Goal: Information Seeking & Learning: Understand process/instructions

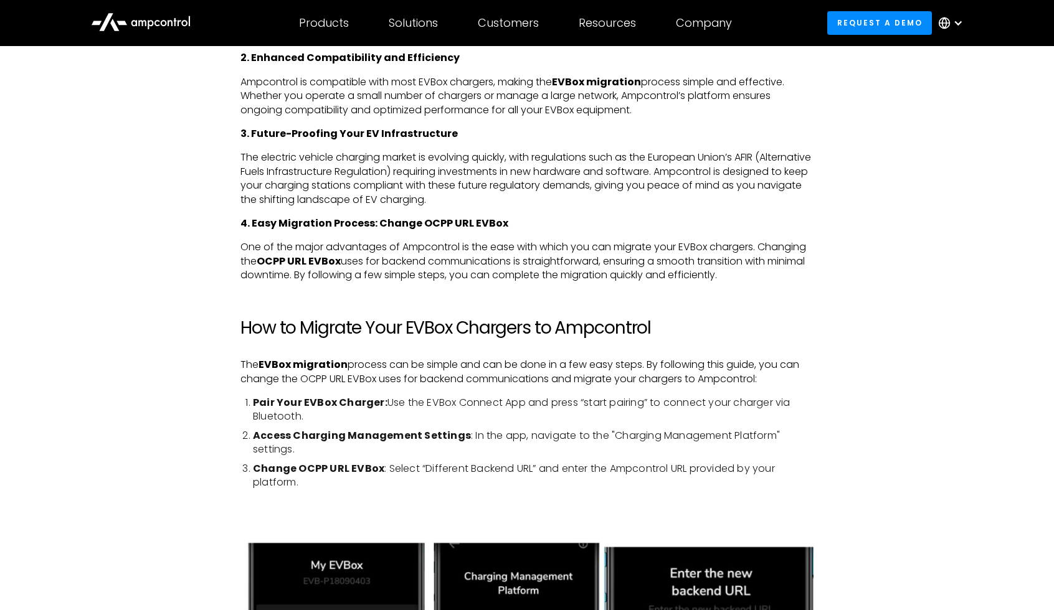
scroll to position [1106, 0]
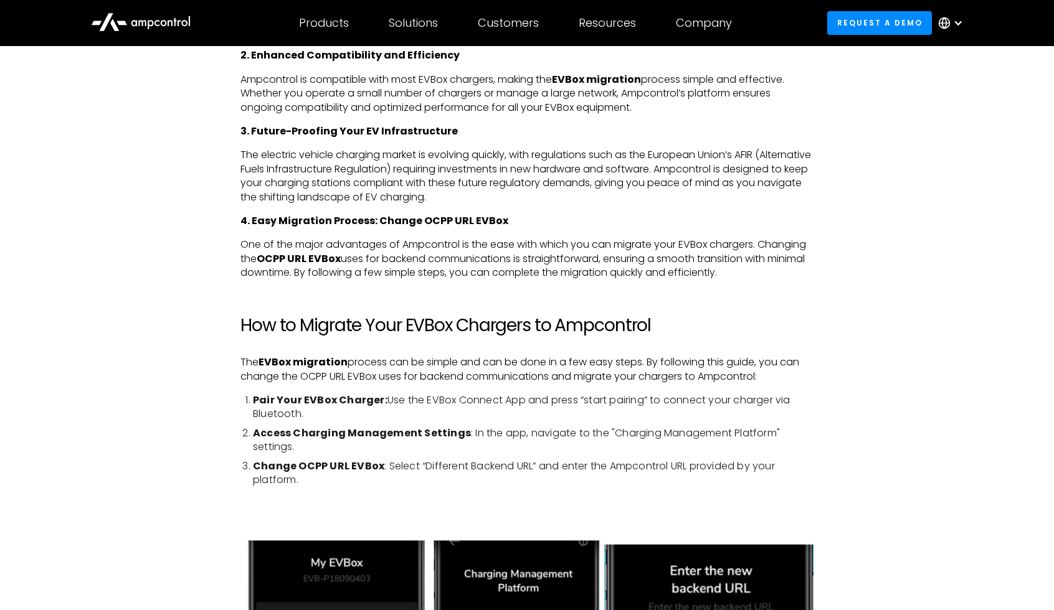
click at [432, 219] on strong "4. Easy Migration Process: Change OCPP URL EVBox" at bounding box center [374, 221] width 268 height 14
drag, startPoint x: 349, startPoint y: 257, endPoint x: 820, endPoint y: 272, distance: 471.7
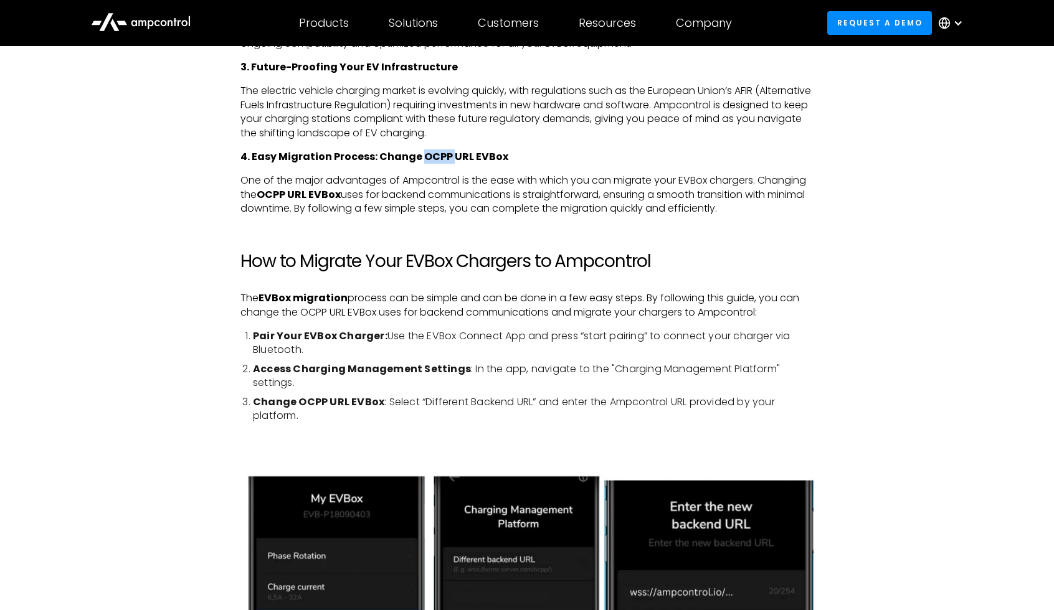
scroll to position [1174, 0]
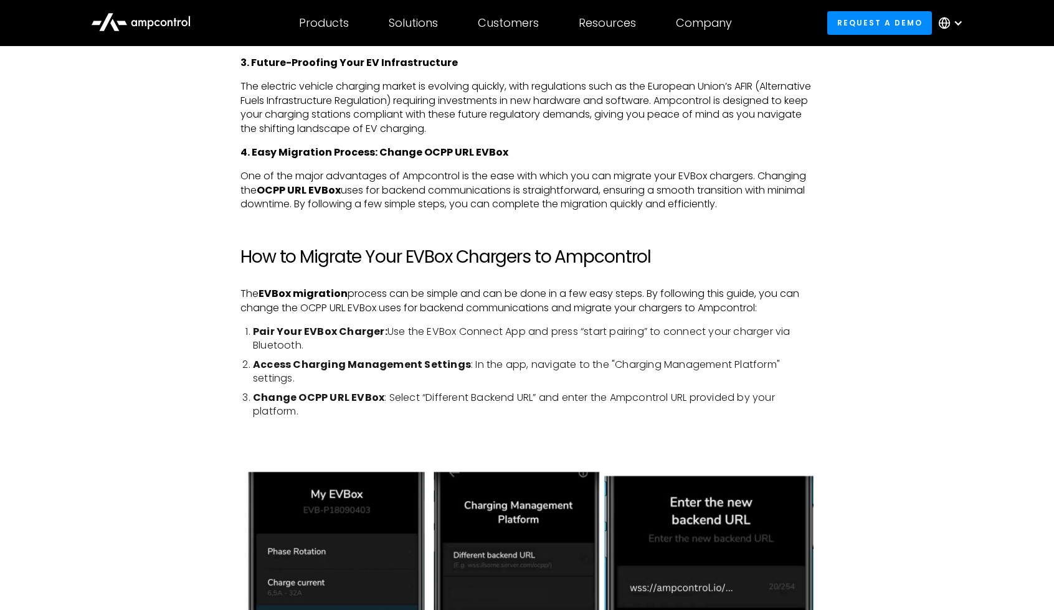
click at [411, 329] on li "Pair Your EVBox Charger: Use the EVBox Connect App and press “start pairing” to…" at bounding box center [533, 339] width 561 height 28
click at [463, 331] on li "Pair Your EVBox Charger: Use the EVBox Connect App and press “start pairing” to…" at bounding box center [533, 339] width 561 height 28
click at [540, 333] on li "Pair Your EVBox Charger: Use the EVBox Connect App and press “start pairing” to…" at bounding box center [533, 339] width 561 height 28
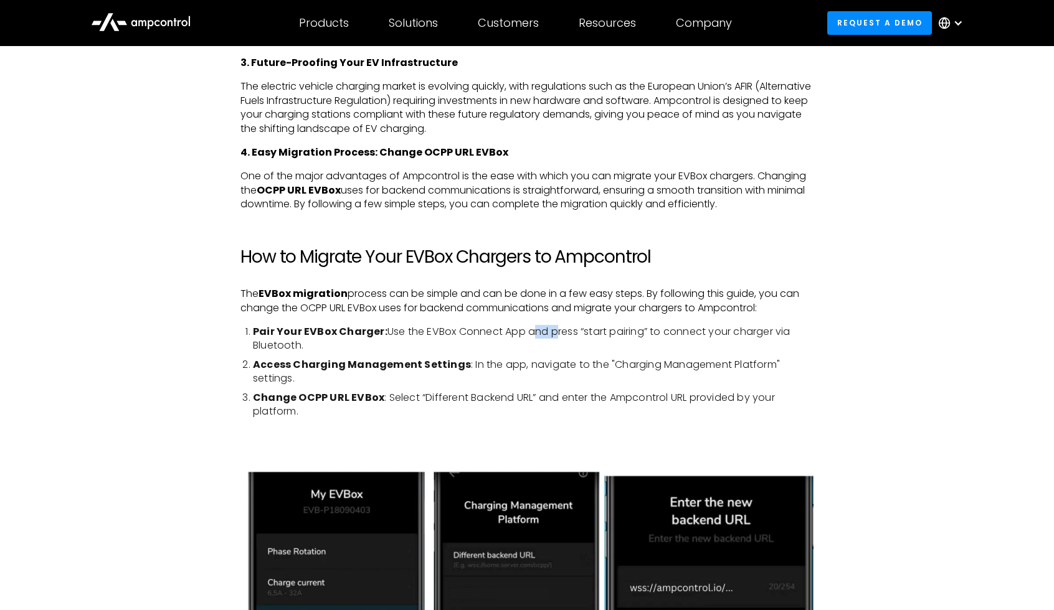
click at [540, 333] on li "Pair Your EVBox Charger: Use the EVBox Connect App and press “start pairing” to…" at bounding box center [533, 339] width 561 height 28
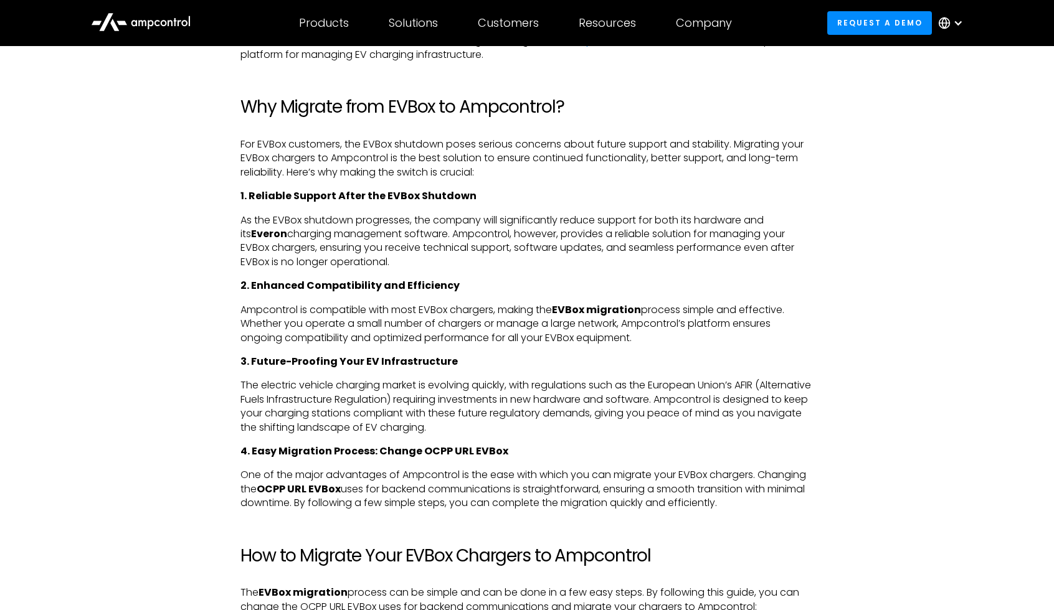
scroll to position [652, 0]
